Goal: Information Seeking & Learning: Check status

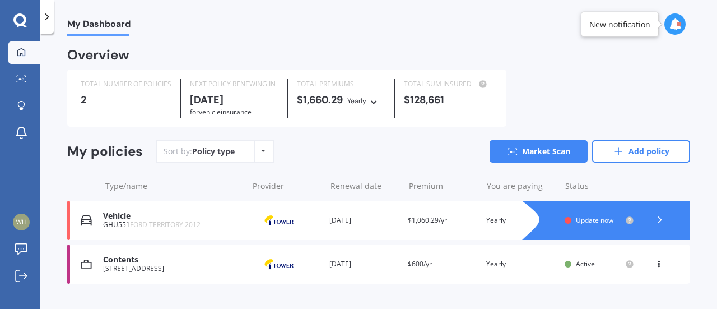
click at [112, 222] on div "GHU551 FORD TERRITORY 2012" at bounding box center [172, 225] width 139 height 8
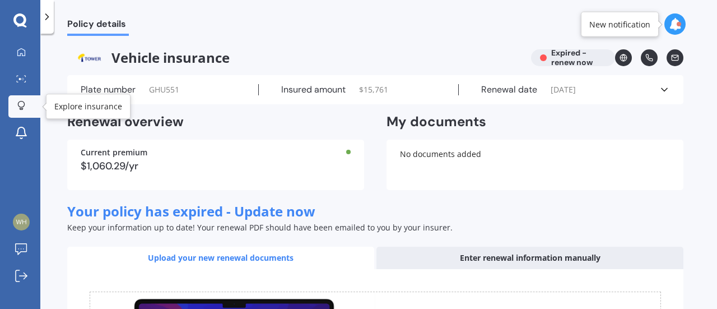
click at [21, 106] on icon at bounding box center [21, 106] width 8 height 10
